Goal: Check status: Check status

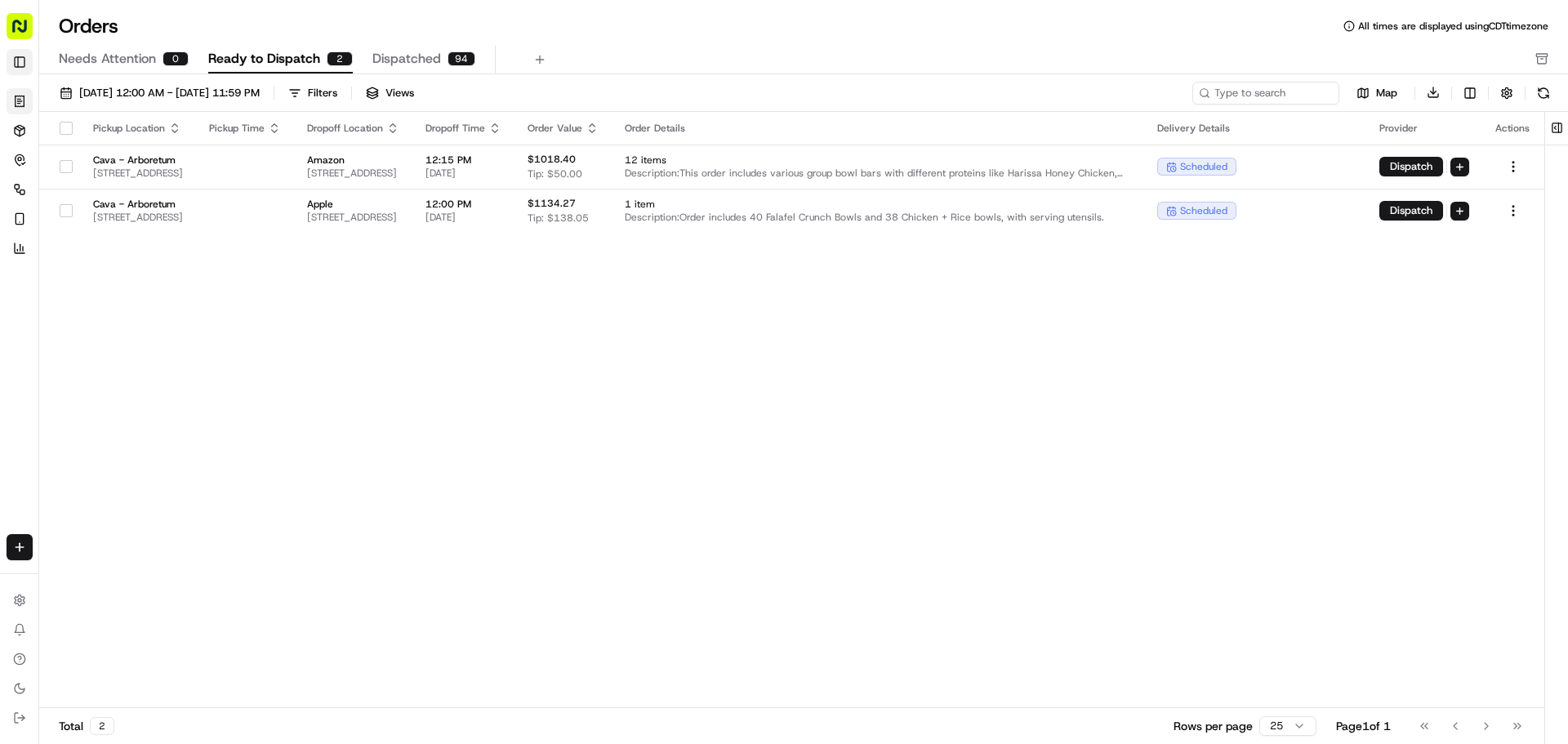
click at [27, 65] on button "Toggle Sidebar" at bounding box center [20, 61] width 26 height 26
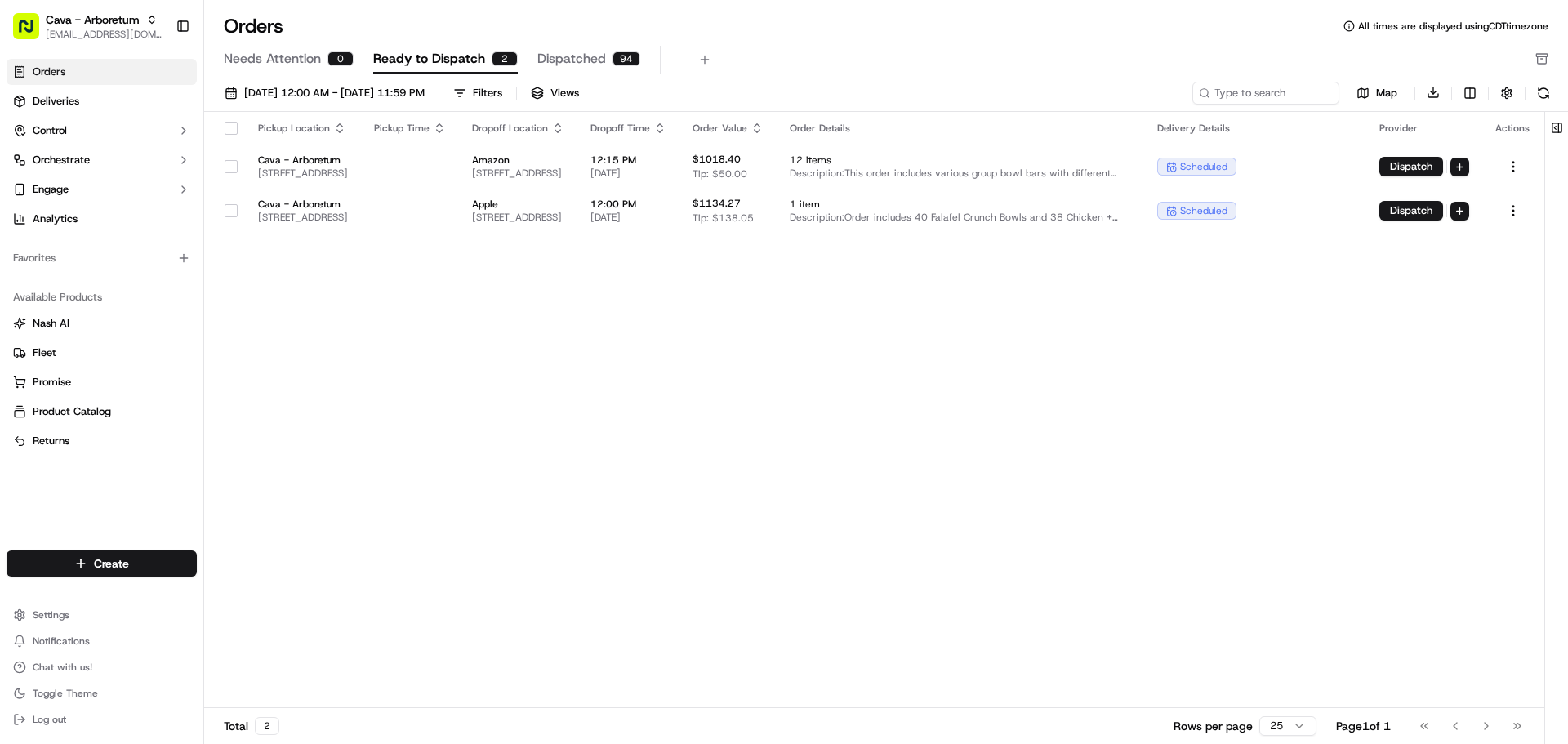
click at [109, 65] on link "Orders" at bounding box center [102, 71] width 190 height 26
click at [410, 92] on span "[DATE] 12:00 AM - [DATE] 11:59 PM" at bounding box center [334, 93] width 180 height 15
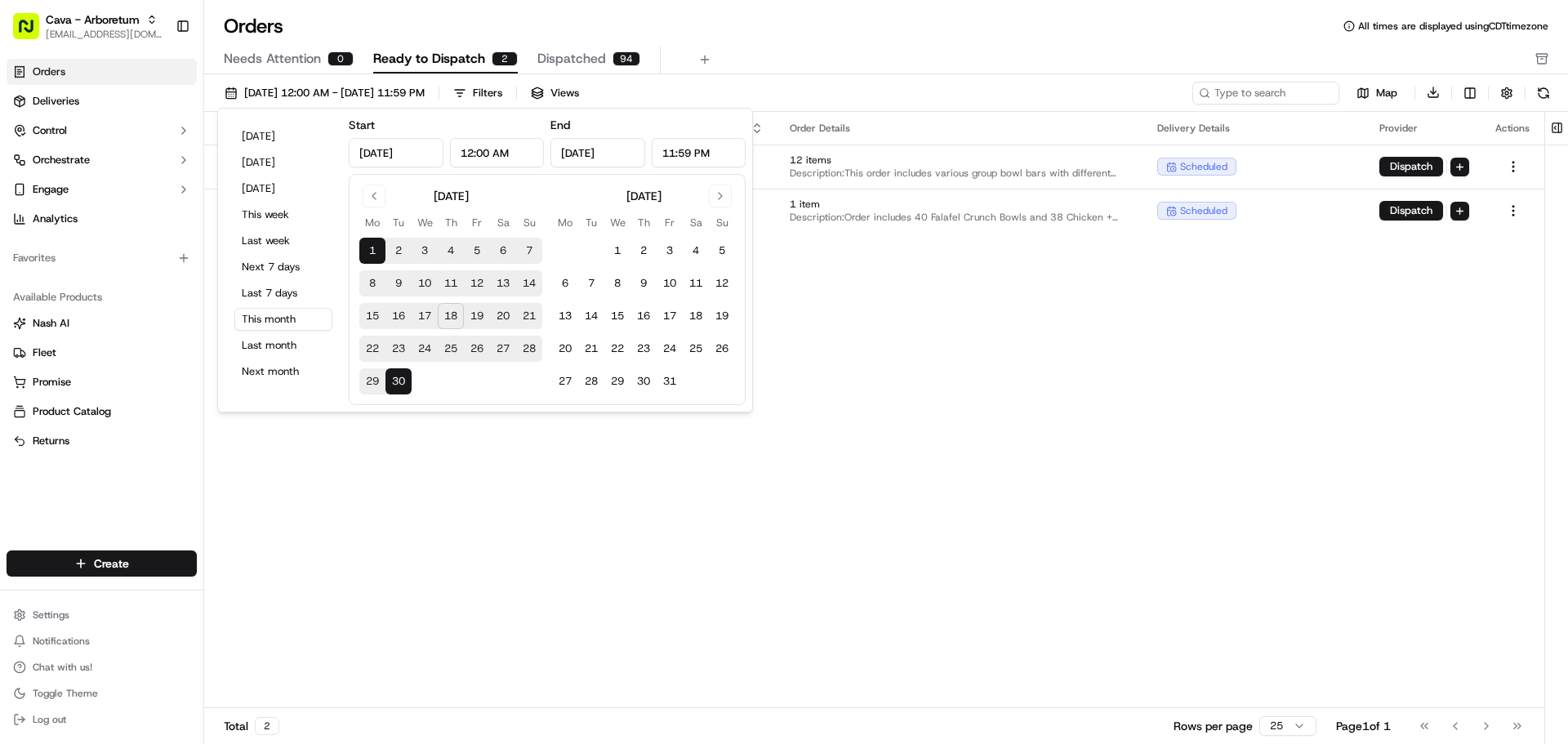
click at [449, 317] on button "18" at bounding box center [451, 316] width 26 height 26
type input "[DATE]"
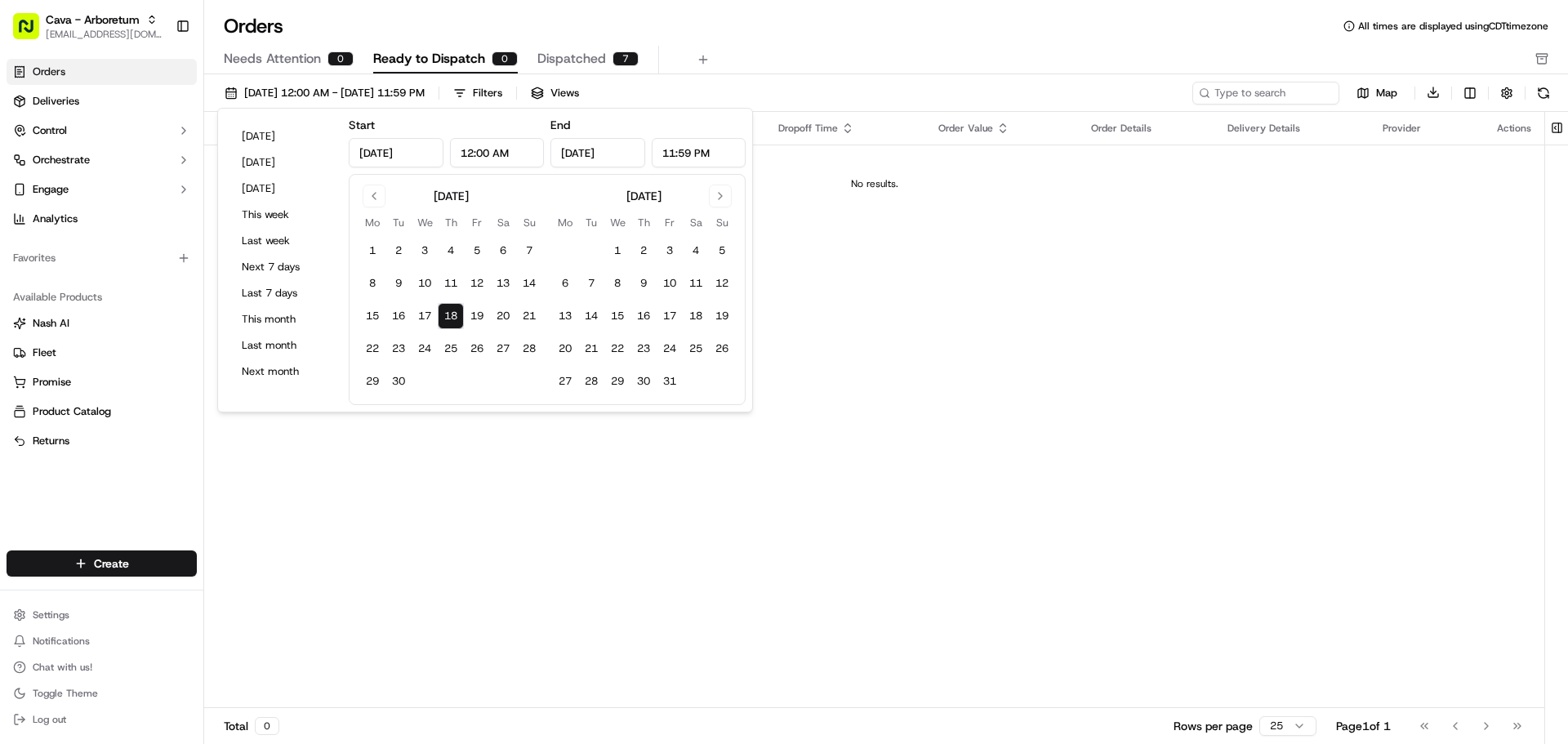
click at [943, 416] on div "Pickup Location Pickup Time Dropoff Location Dropoff Time Order Value Order Det…" at bounding box center [874, 410] width 1340 height 597
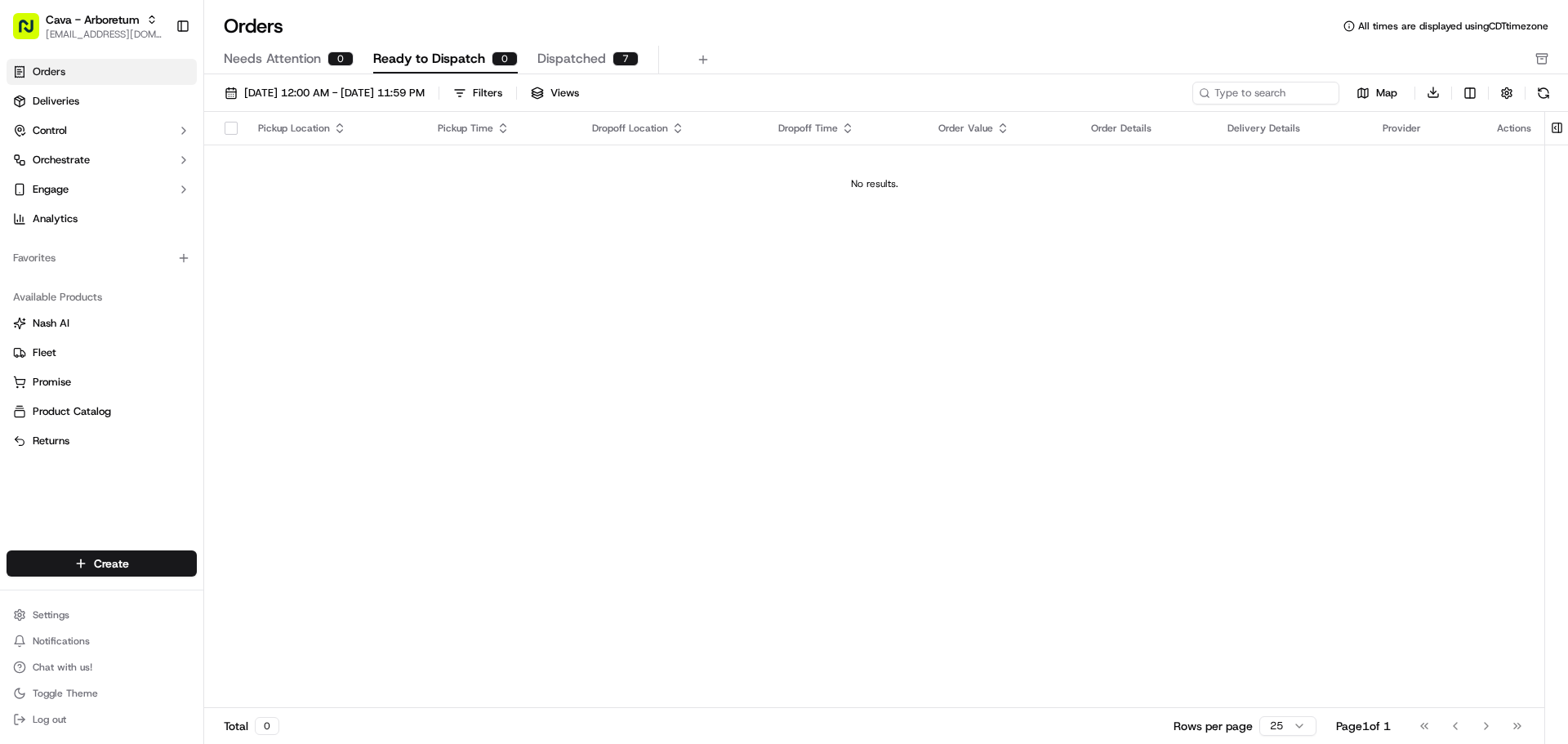
click at [570, 57] on span "Dispatched" at bounding box center [571, 58] width 68 height 20
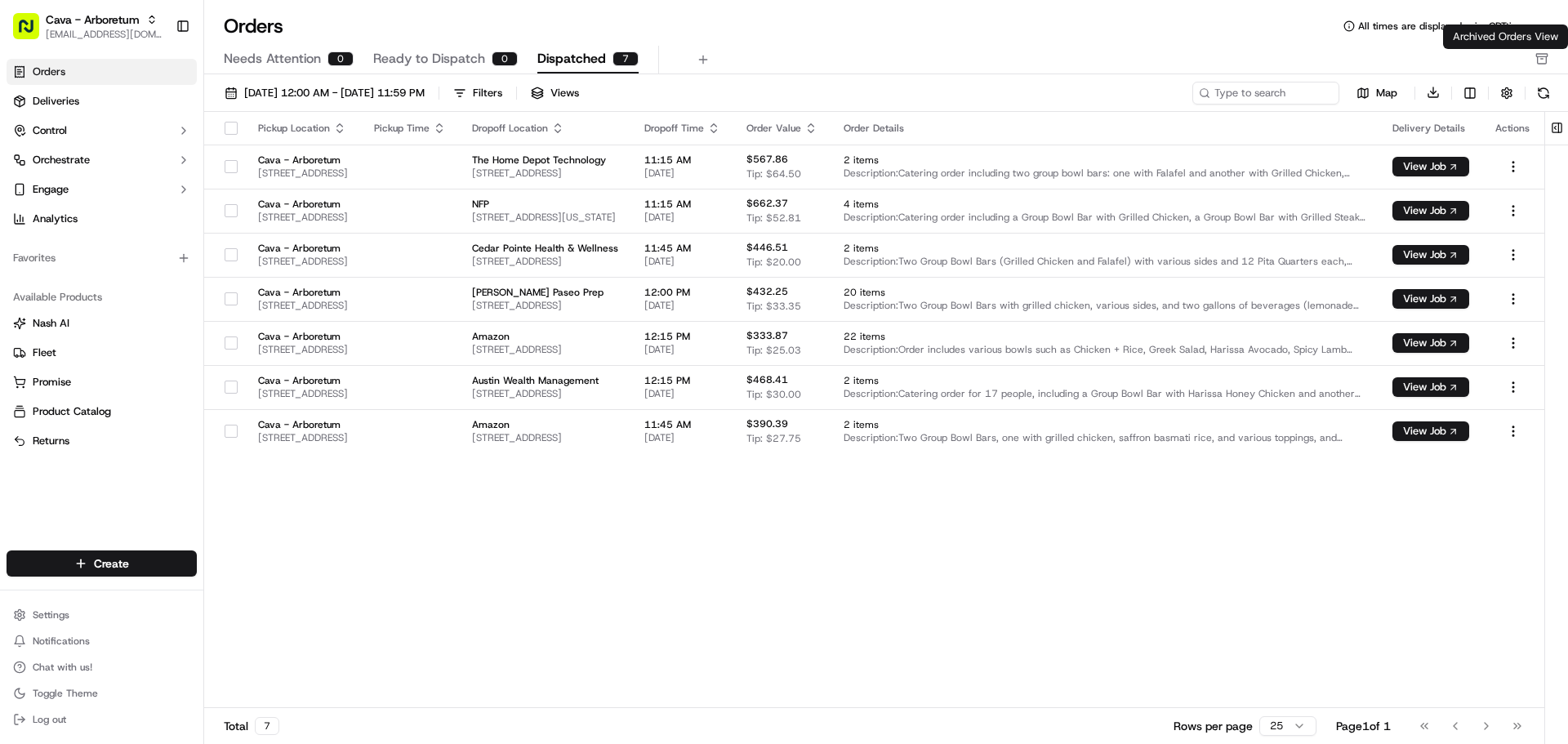
click at [1546, 55] on rect "button" at bounding box center [1541, 54] width 11 height 2
